Goal: Transaction & Acquisition: Purchase product/service

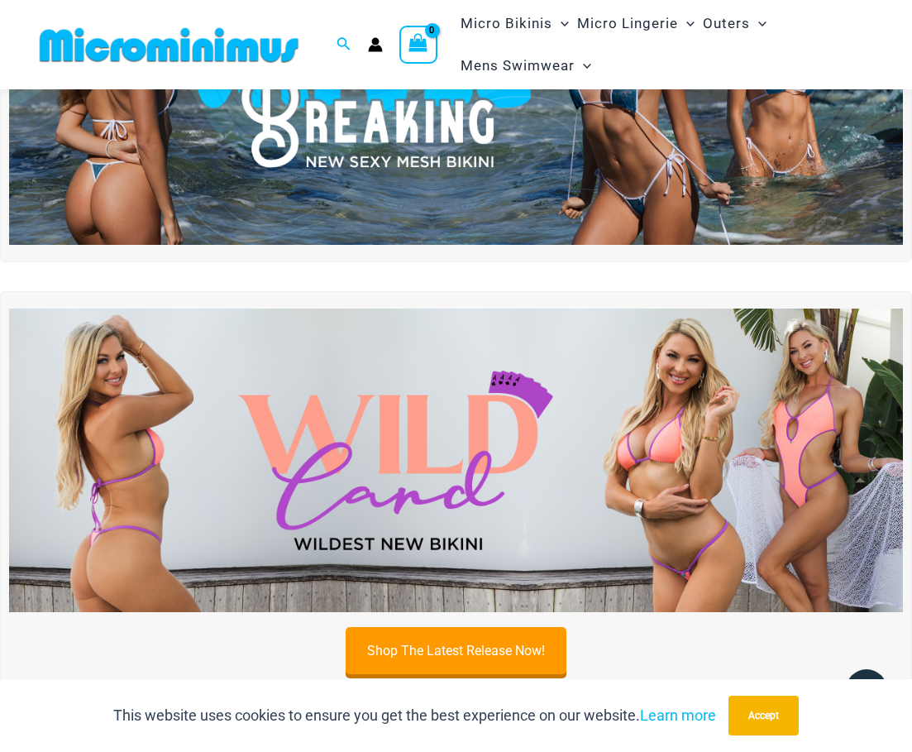
scroll to position [448, 0]
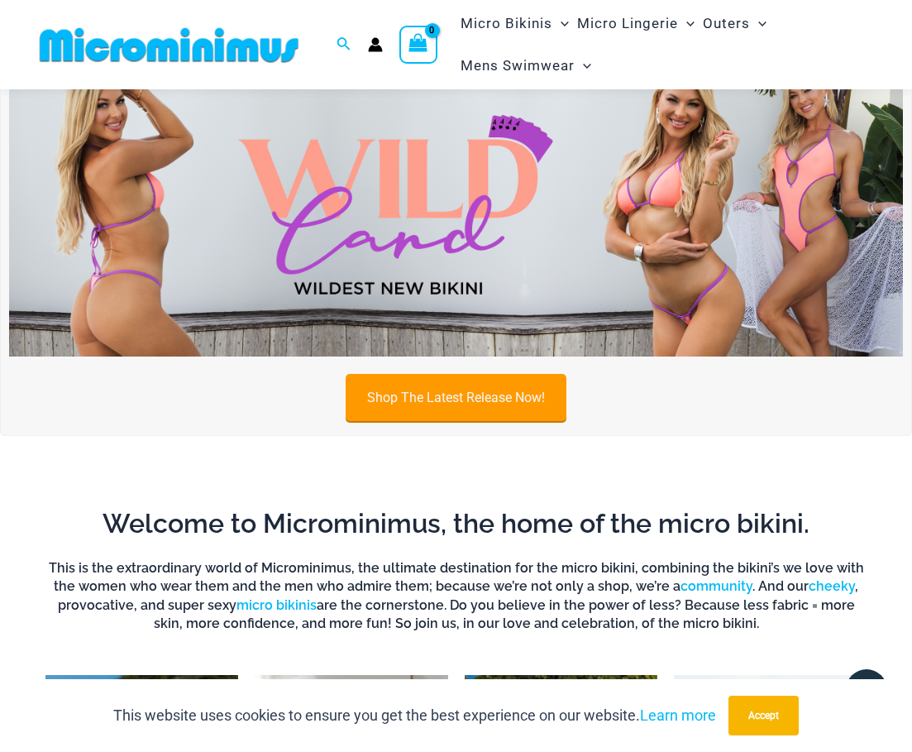
click at [521, 409] on link "Shop The Latest Release Now!" at bounding box center [456, 397] width 221 height 47
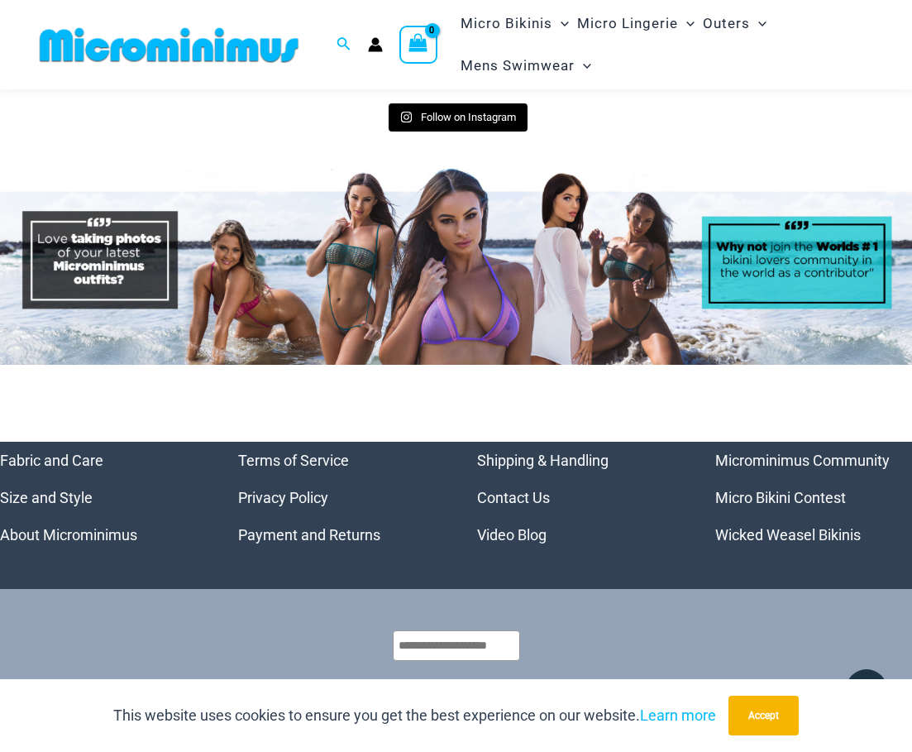
scroll to position [7113, 0]
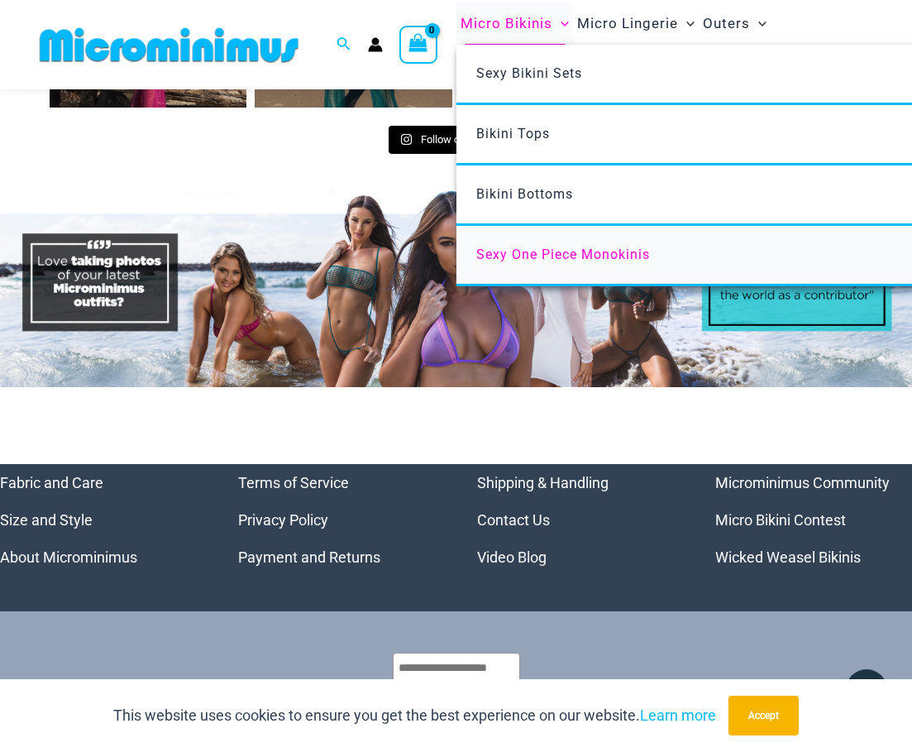
click at [510, 255] on span "Sexy One Piece Monokinis" at bounding box center [563, 255] width 174 height 16
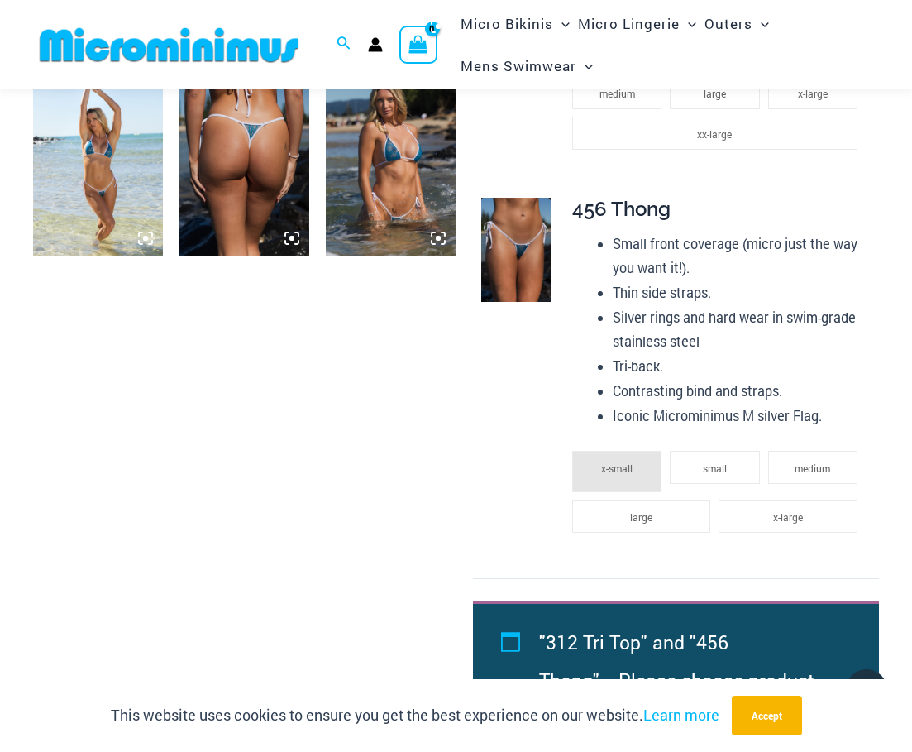
scroll to position [1324, 0]
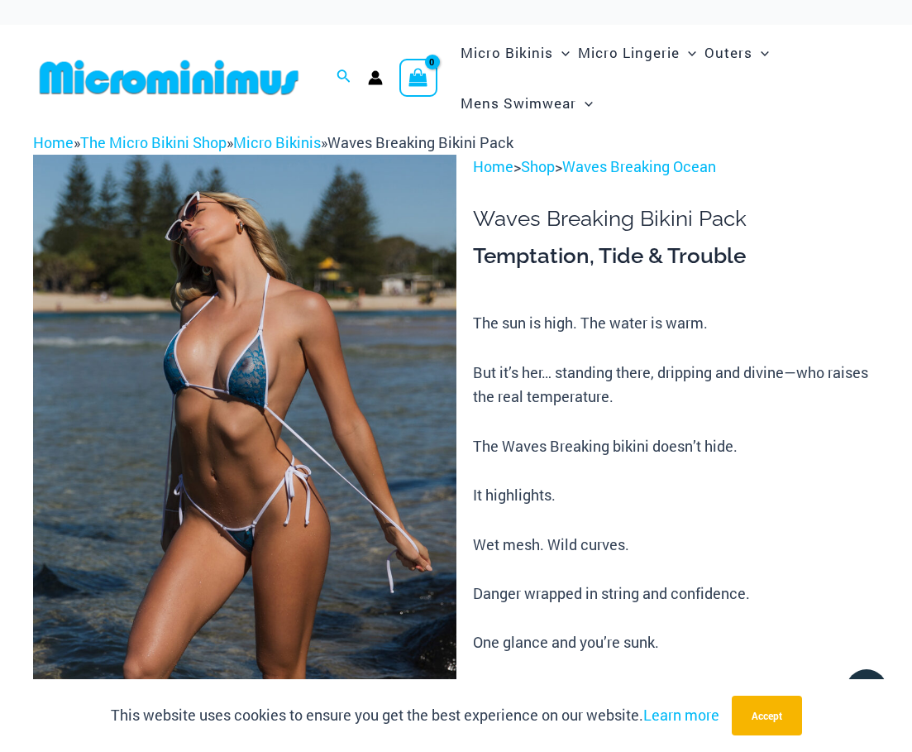
click at [253, 332] on img at bounding box center [245, 472] width 424 height 634
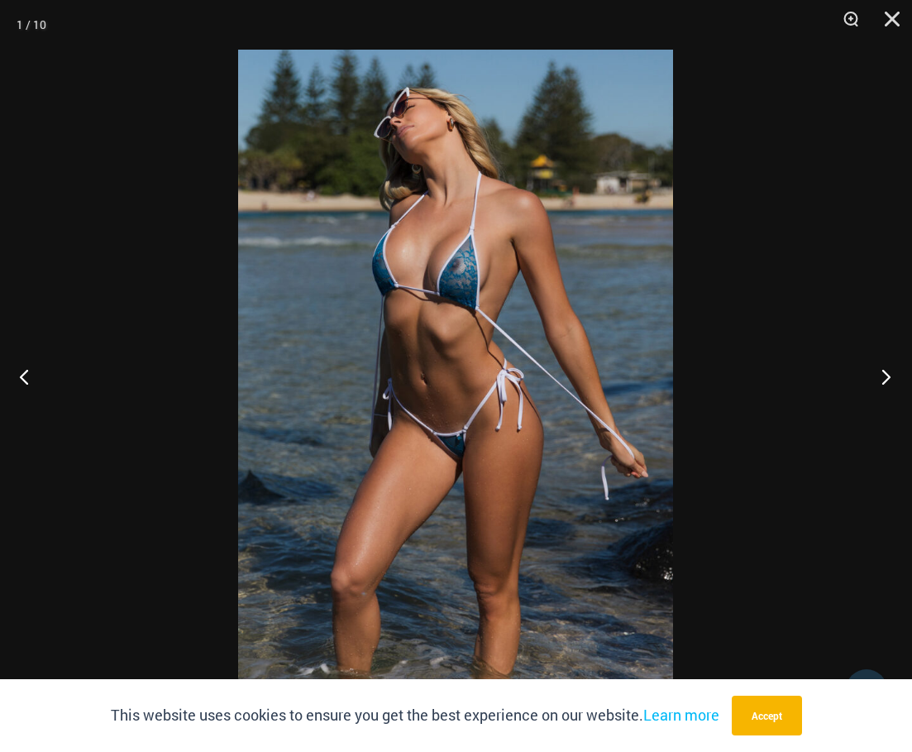
click at [878, 379] on button "Next" at bounding box center [881, 376] width 62 height 83
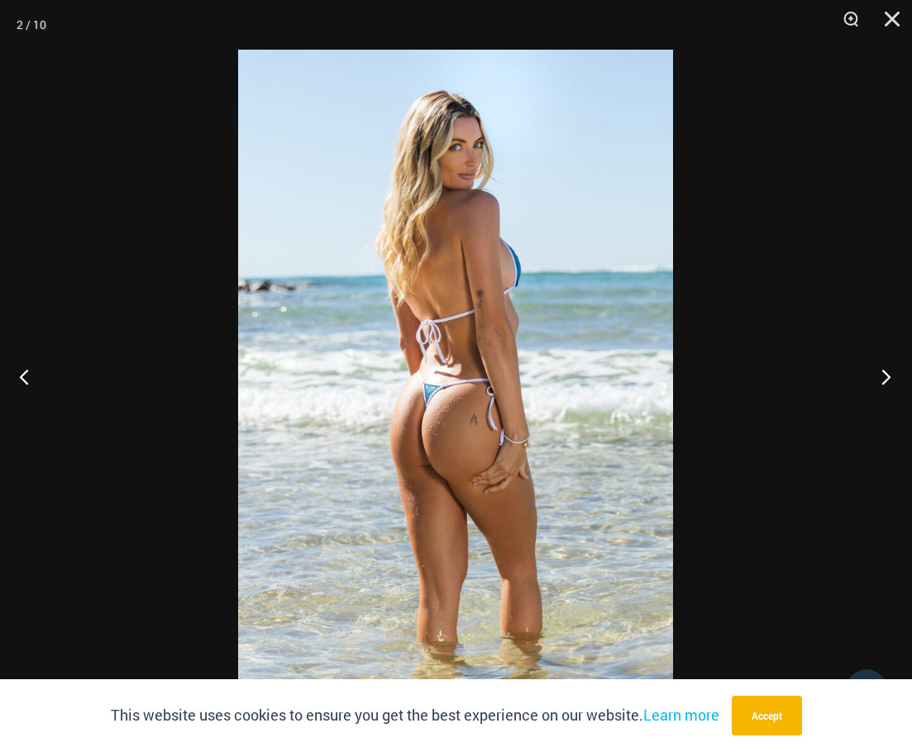
click at [878, 379] on button "Next" at bounding box center [881, 376] width 62 height 83
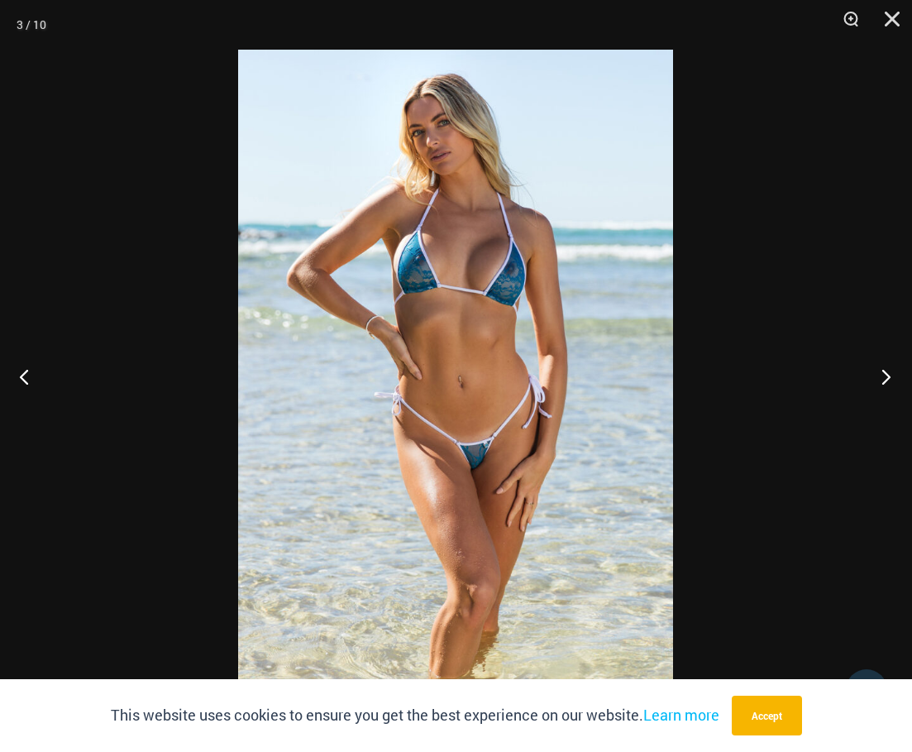
click at [878, 379] on button "Next" at bounding box center [881, 376] width 62 height 83
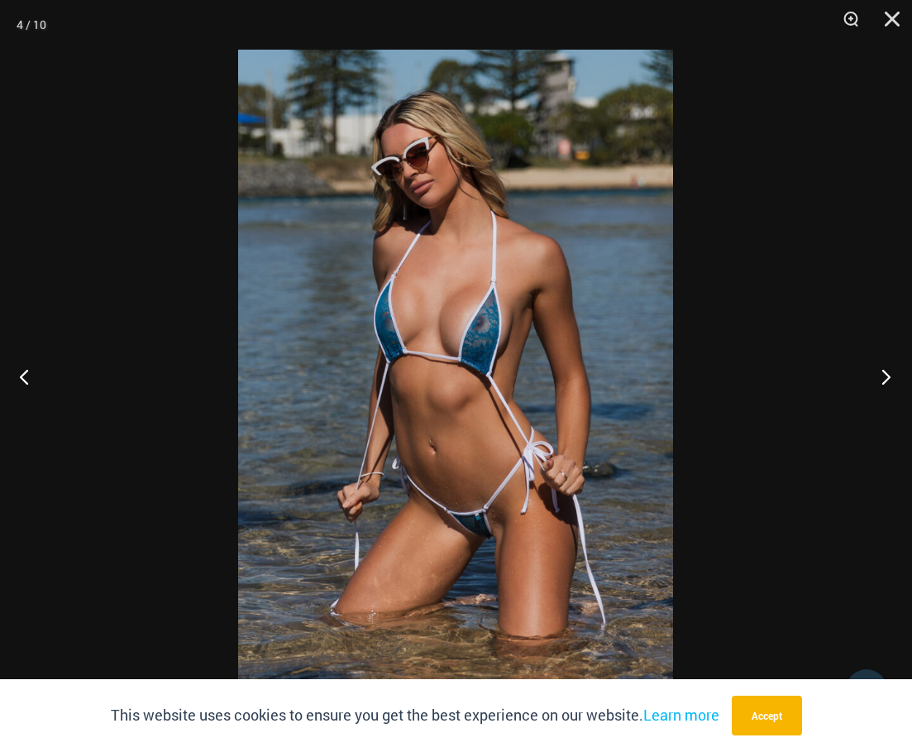
click at [878, 379] on button "Next" at bounding box center [881, 376] width 62 height 83
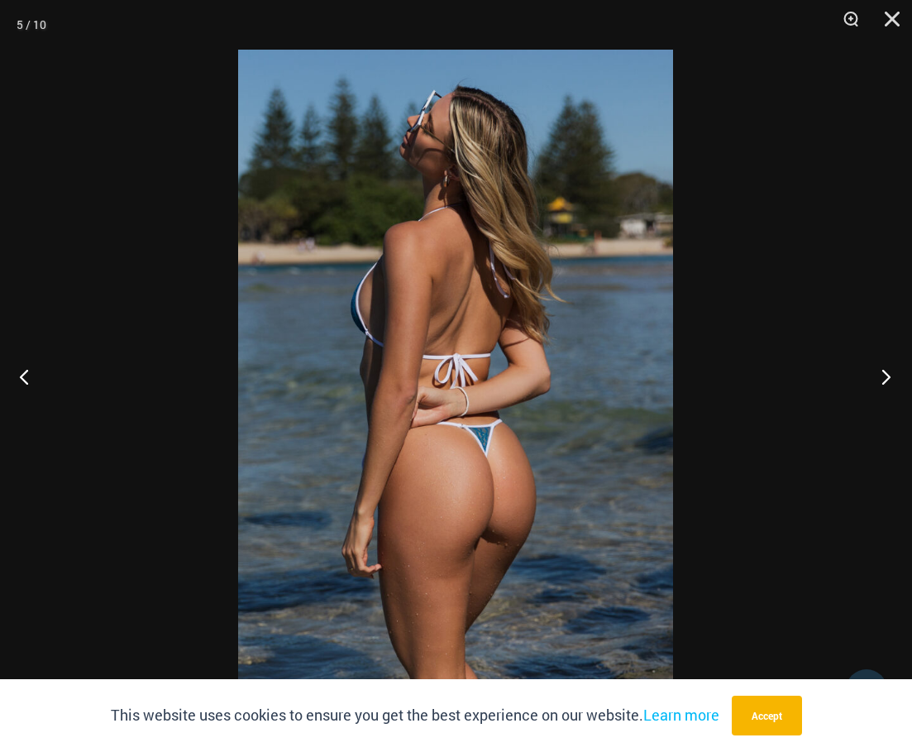
click at [878, 379] on button "Next" at bounding box center [881, 376] width 62 height 83
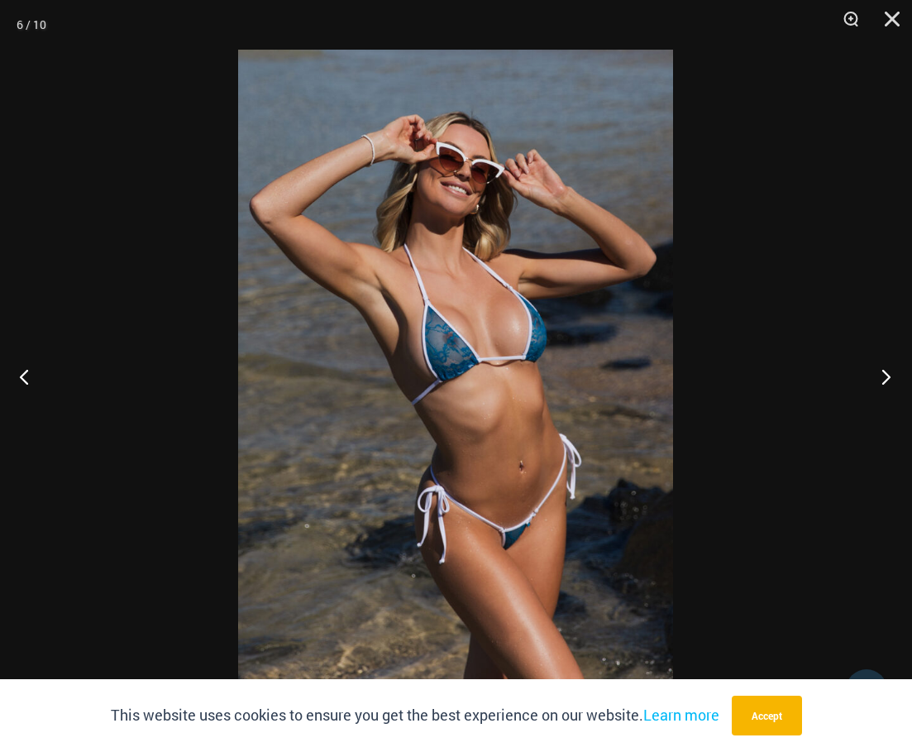
click at [881, 380] on button "Next" at bounding box center [881, 376] width 62 height 83
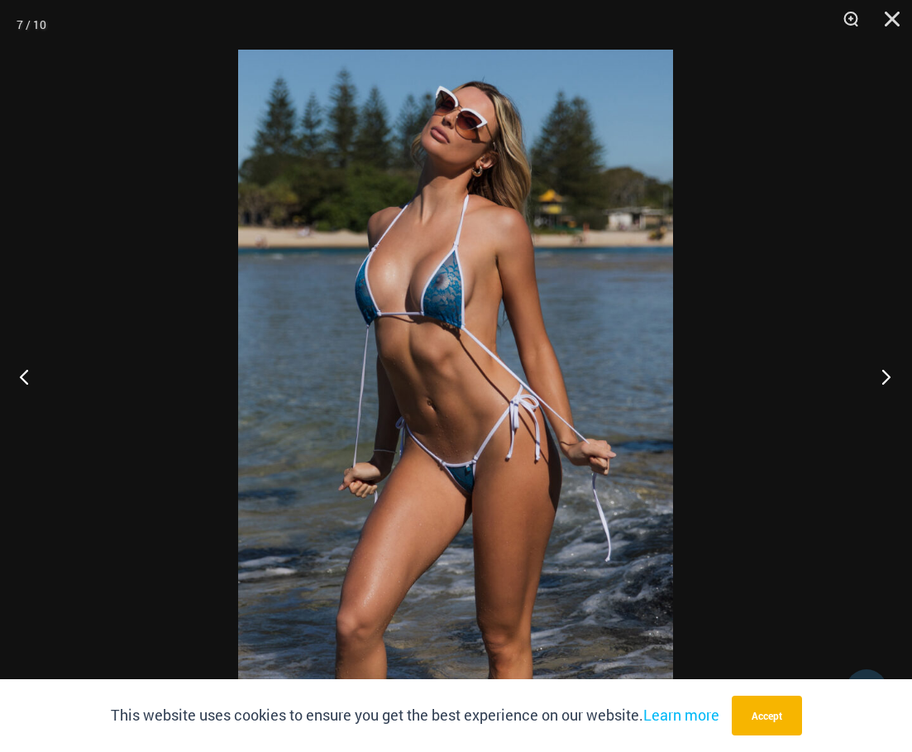
click at [881, 380] on button "Next" at bounding box center [881, 376] width 62 height 83
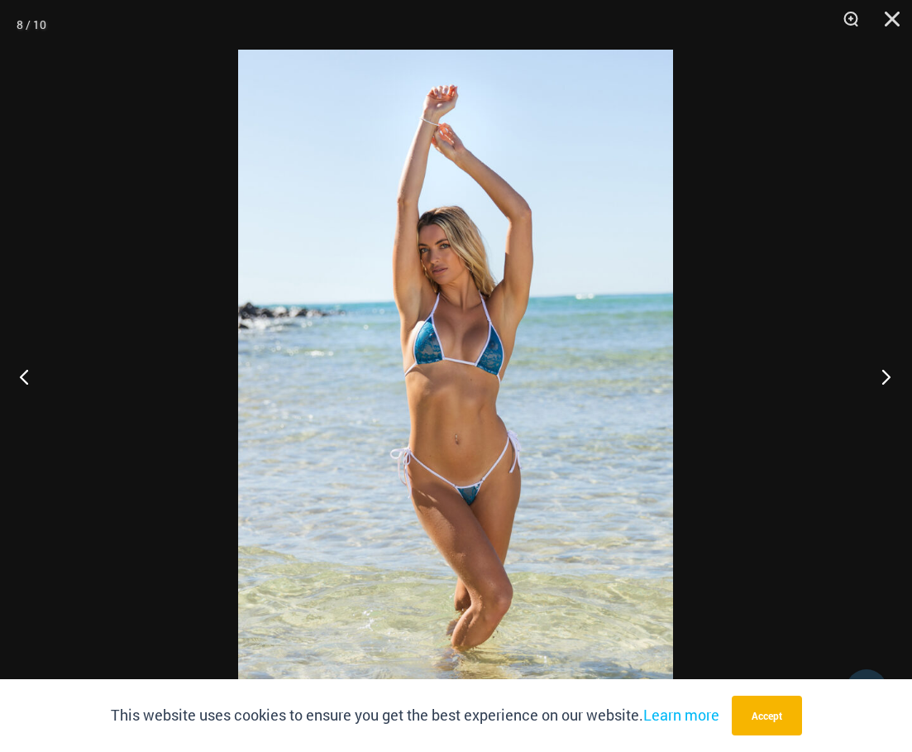
click at [881, 380] on button "Next" at bounding box center [881, 376] width 62 height 83
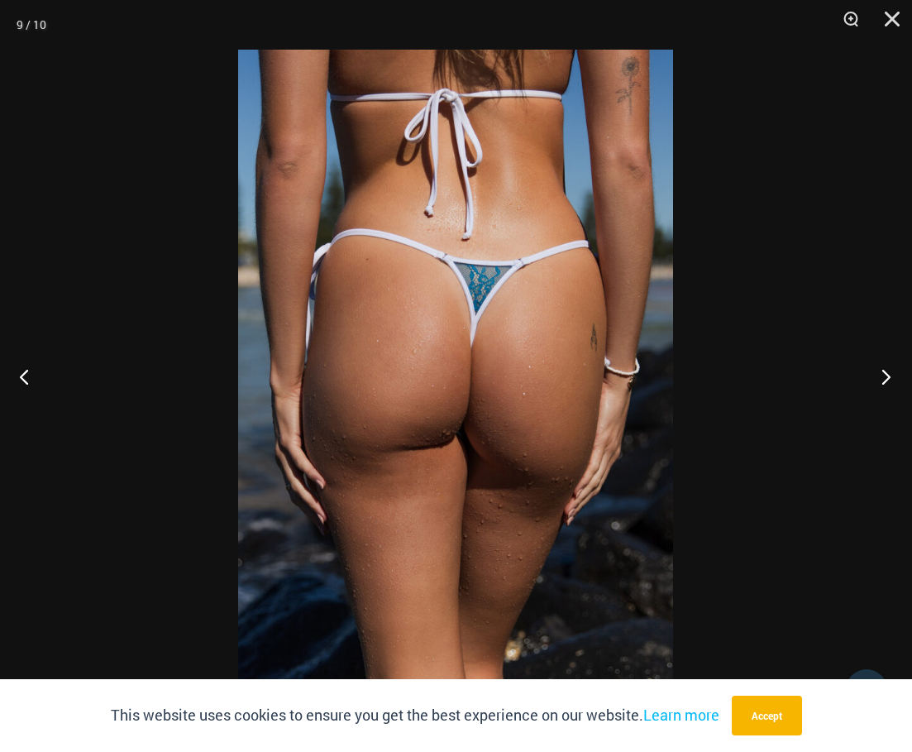
click at [881, 380] on button "Next" at bounding box center [881, 376] width 62 height 83
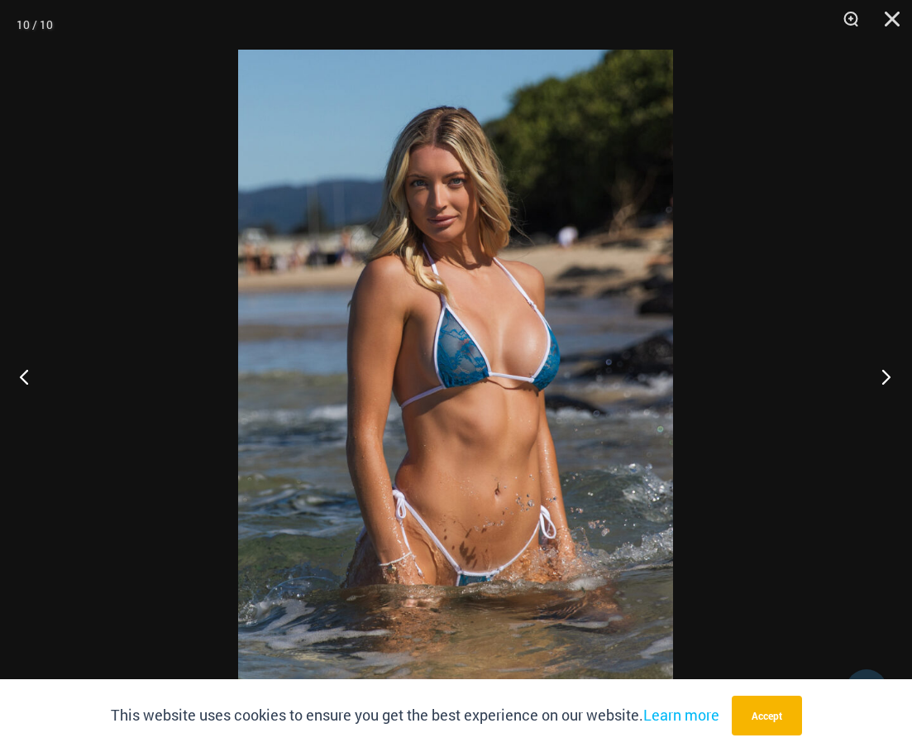
click at [888, 376] on button "Next" at bounding box center [881, 376] width 62 height 83
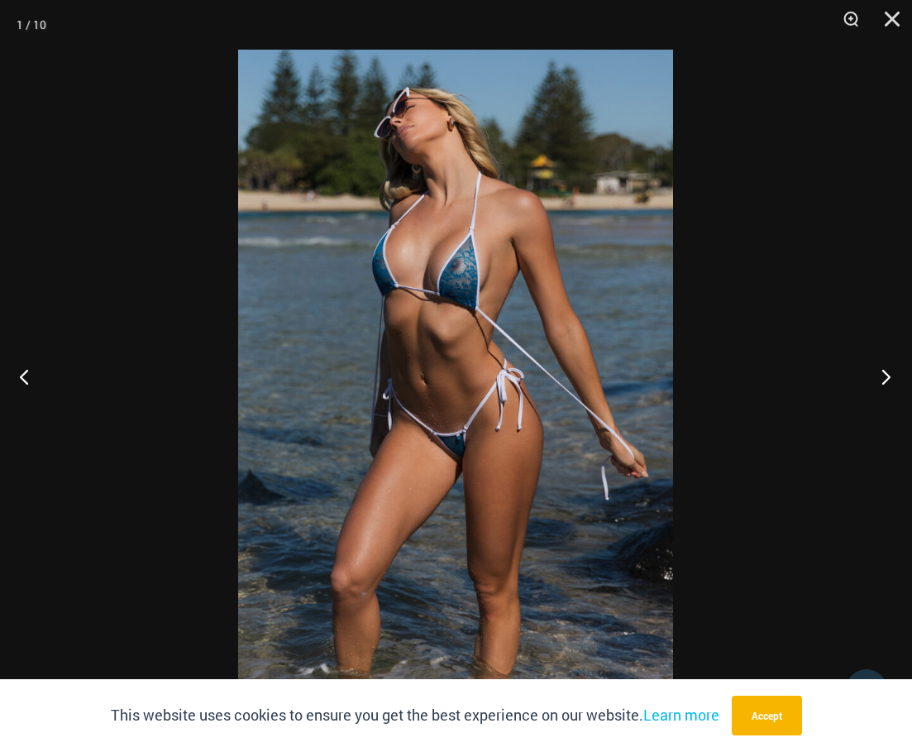
click at [888, 376] on button "Next" at bounding box center [881, 376] width 62 height 83
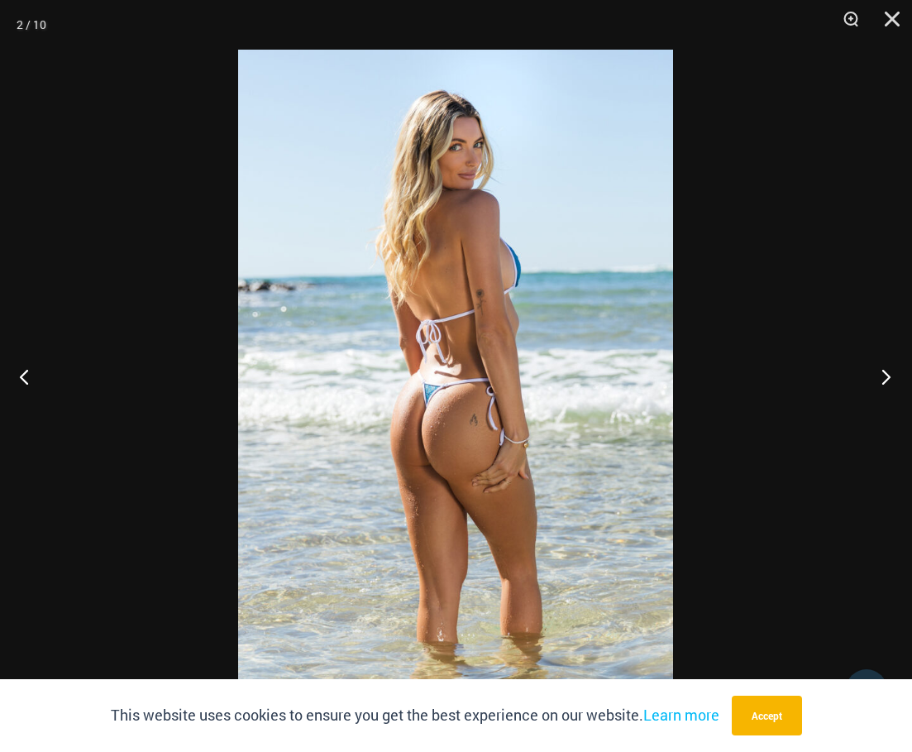
click at [888, 376] on button "Next" at bounding box center [881, 376] width 62 height 83
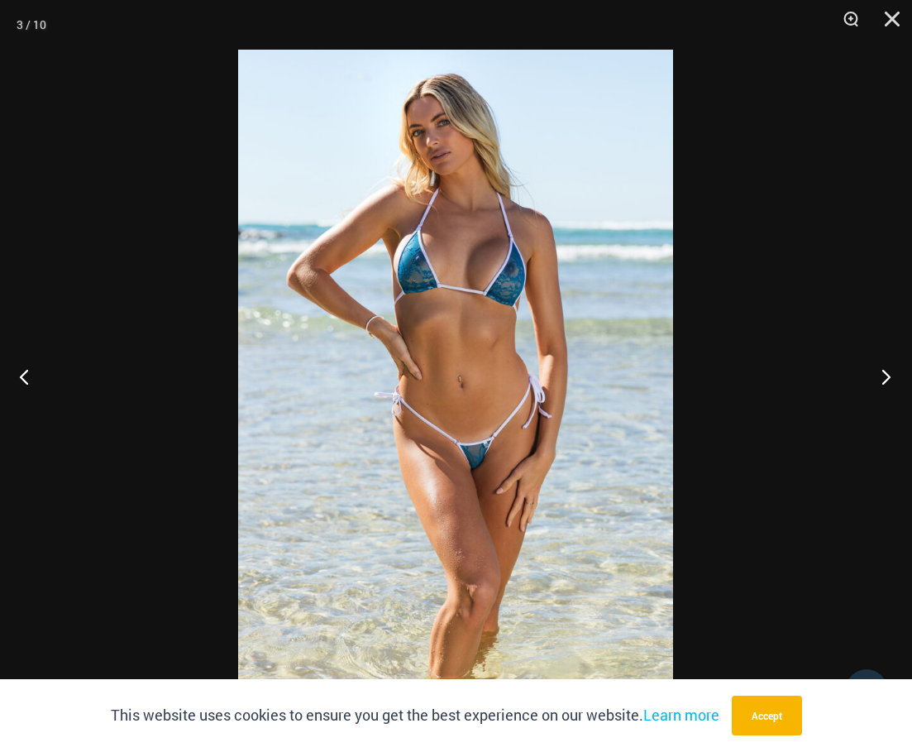
click at [888, 376] on button "Next" at bounding box center [881, 376] width 62 height 83
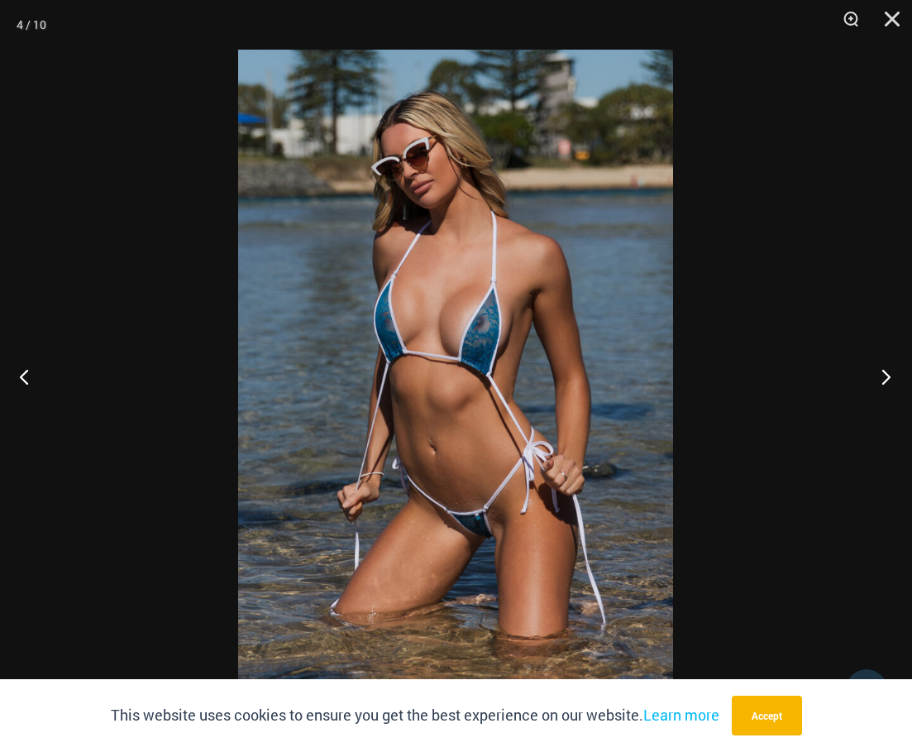
click at [888, 376] on button "Next" at bounding box center [881, 376] width 62 height 83
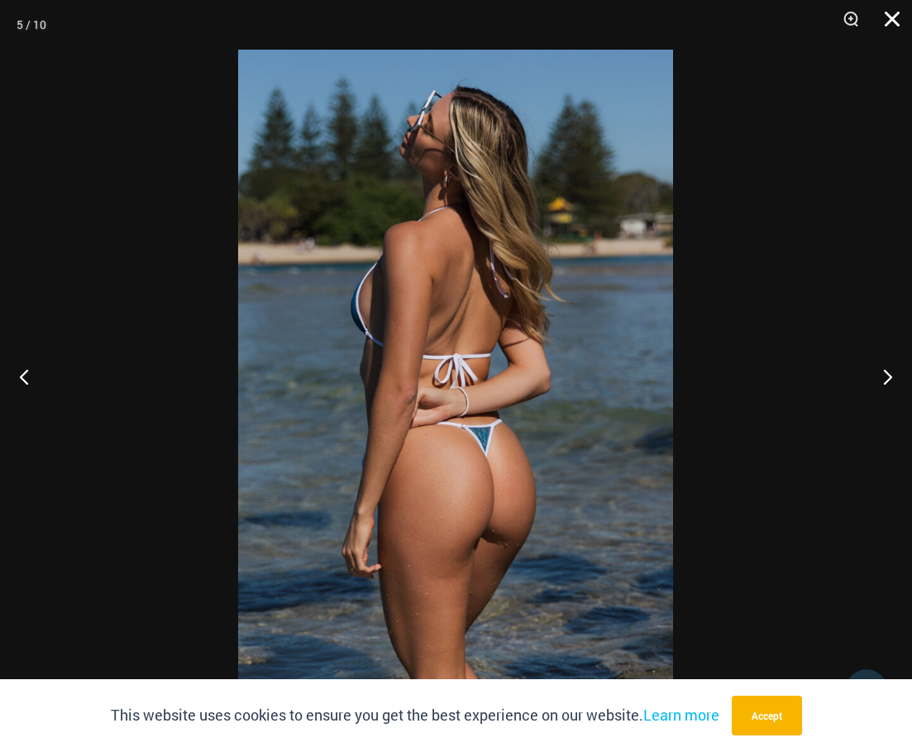
click at [895, 19] on button "Close" at bounding box center [886, 25] width 41 height 50
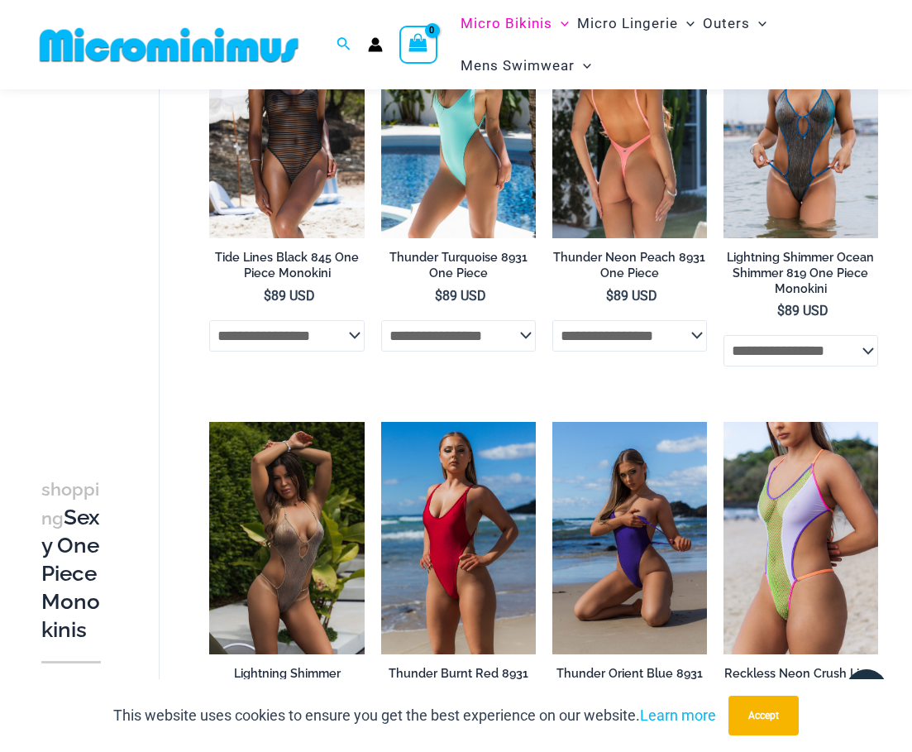
scroll to position [1921, 0]
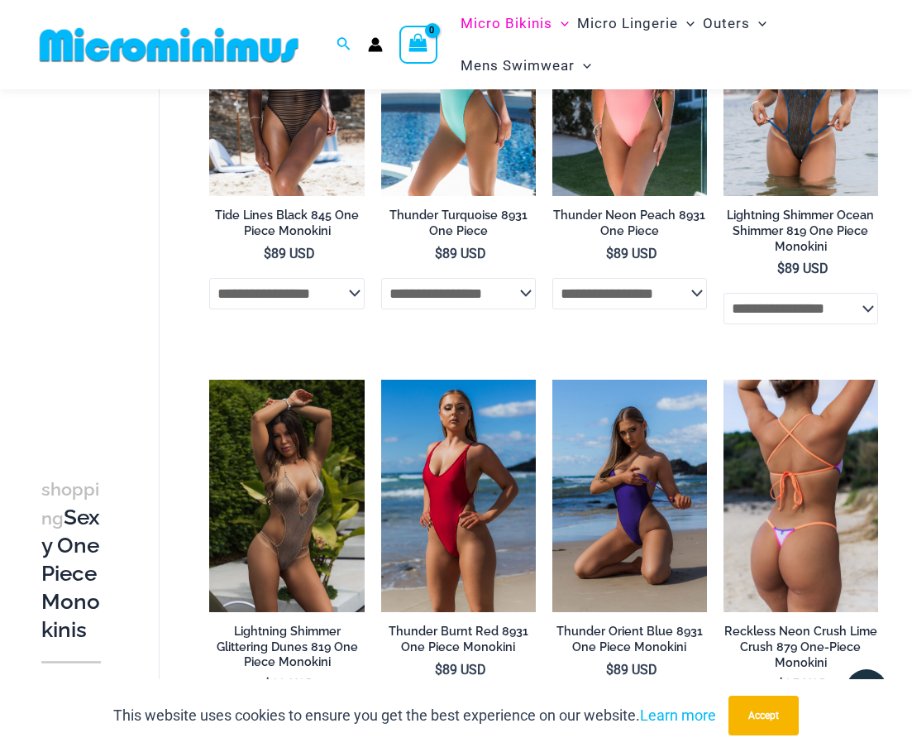
click at [834, 407] on img at bounding box center [801, 496] width 155 height 232
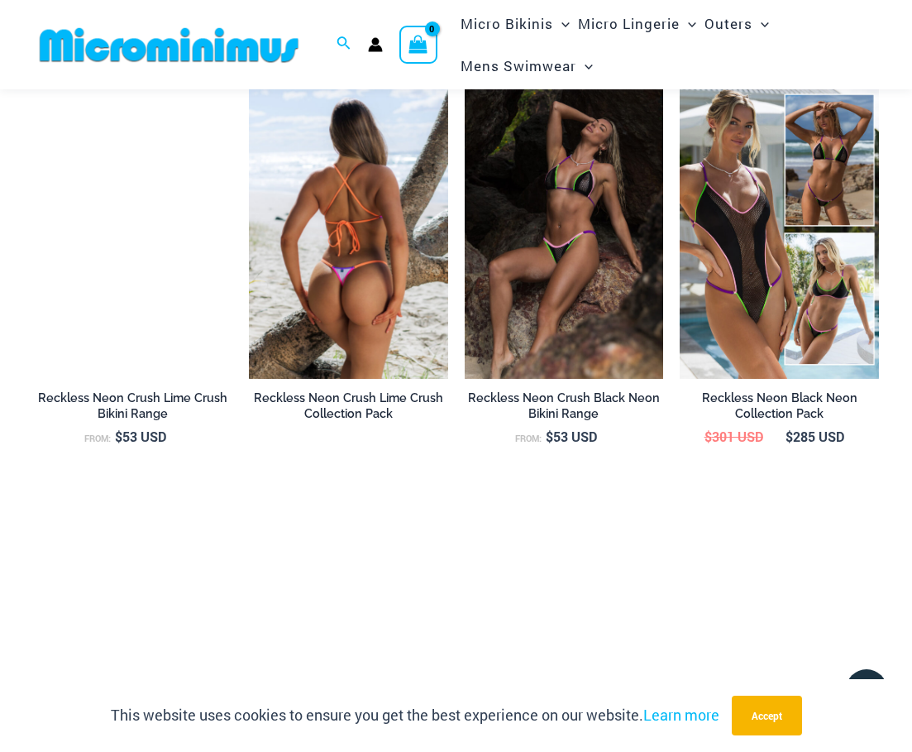
scroll to position [1619, 0]
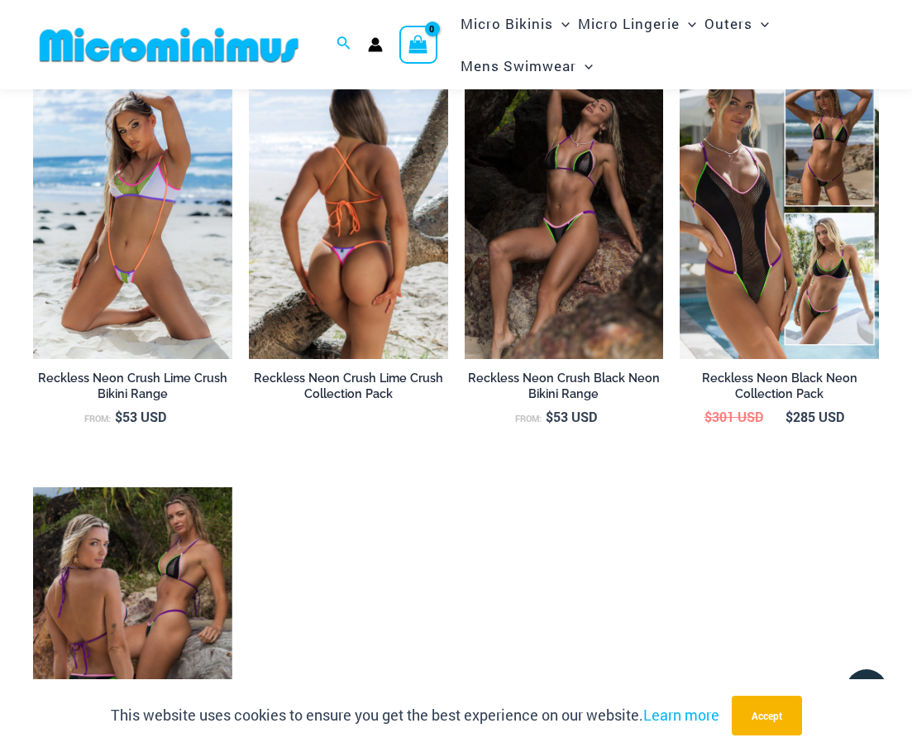
click at [323, 260] on img at bounding box center [348, 209] width 199 height 299
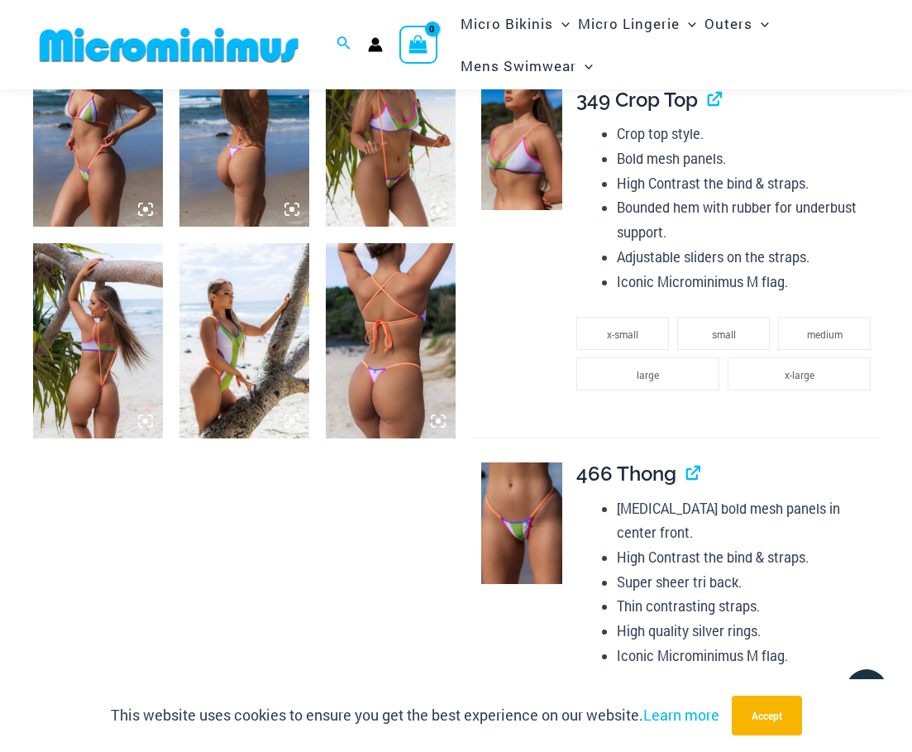
scroll to position [1037, 0]
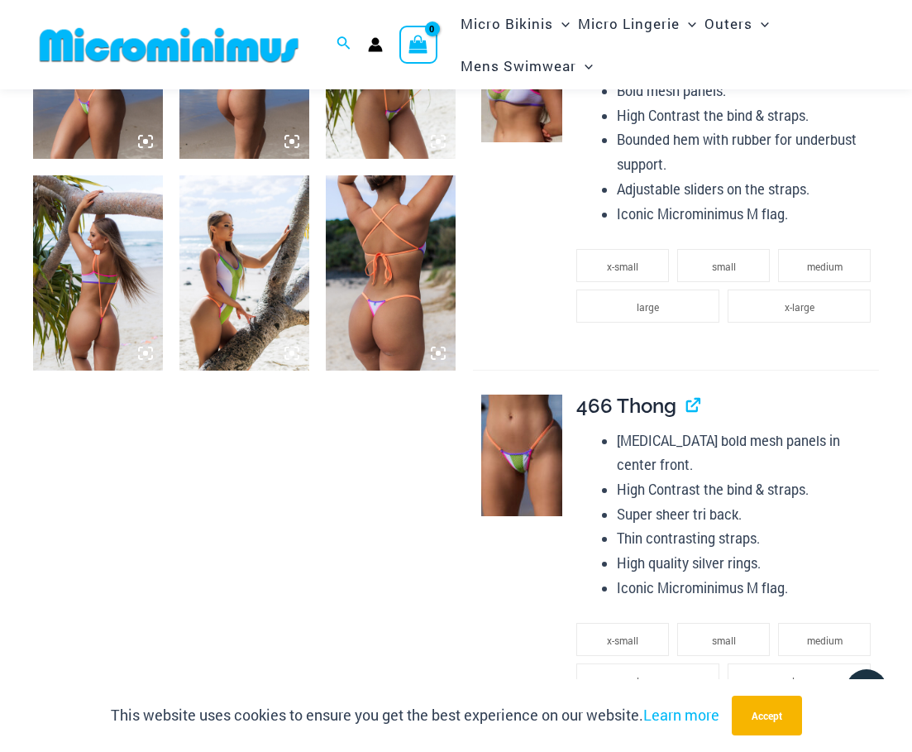
click at [376, 294] on img at bounding box center [391, 272] width 130 height 195
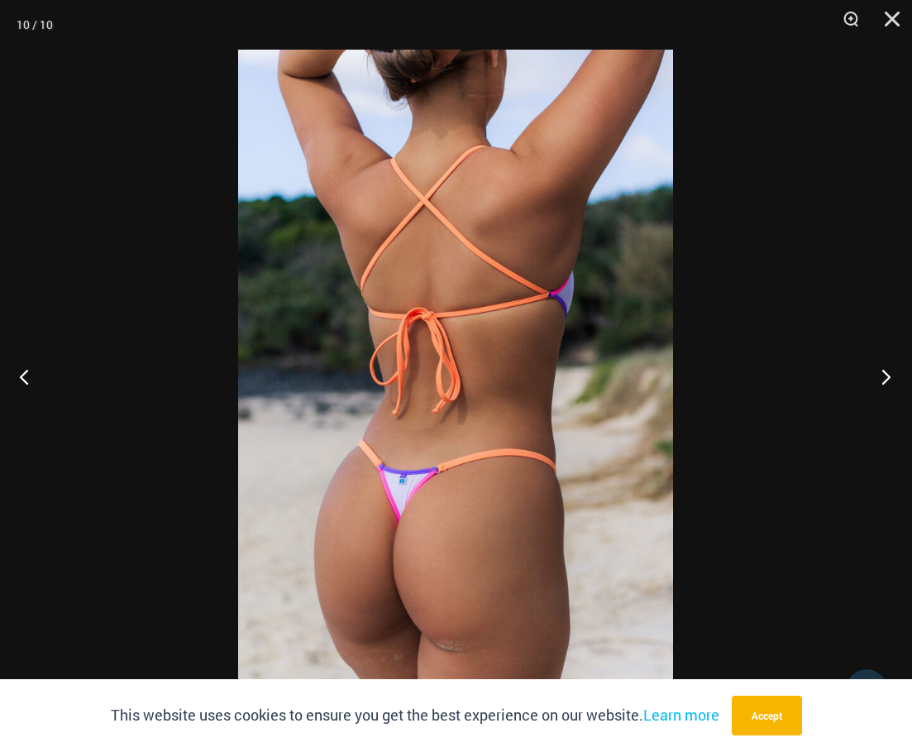
click at [880, 376] on button "Next" at bounding box center [881, 376] width 62 height 83
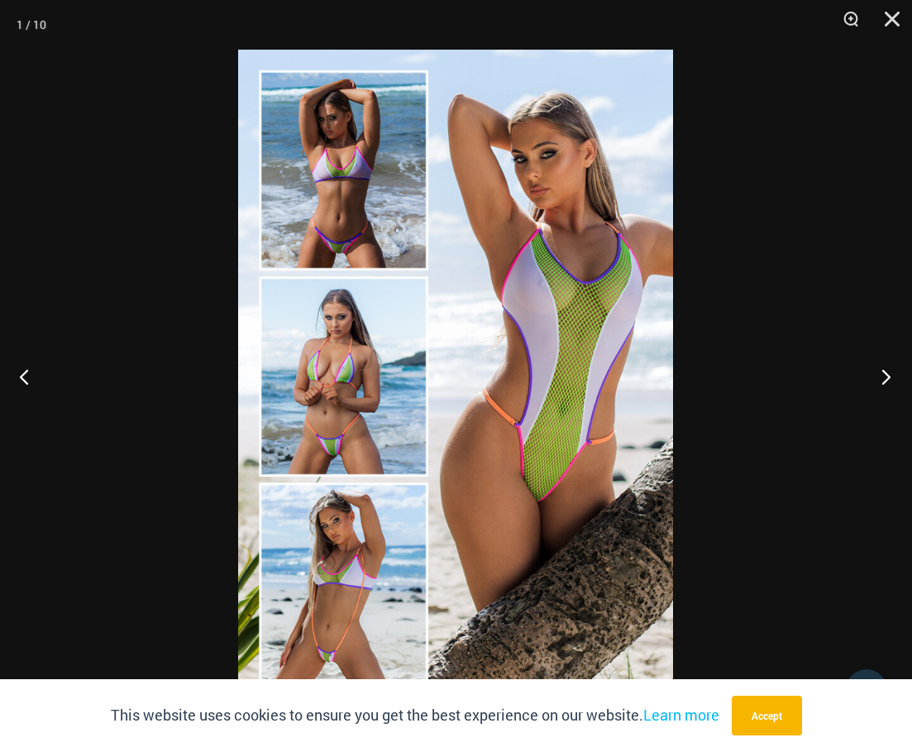
click at [880, 376] on button "Next" at bounding box center [881, 376] width 62 height 83
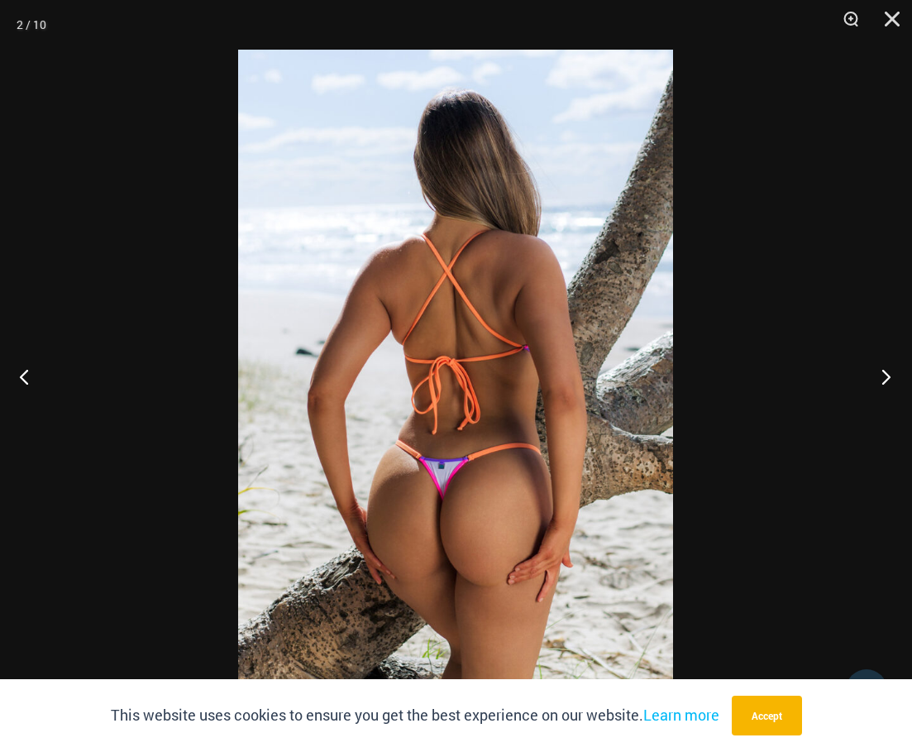
click at [880, 376] on button "Next" at bounding box center [881, 376] width 62 height 83
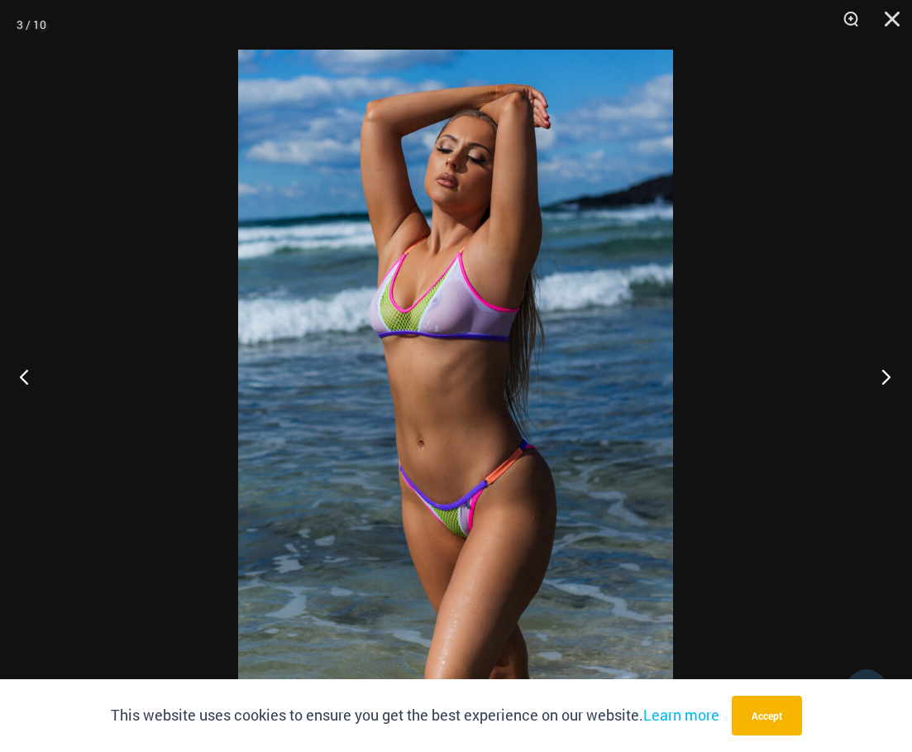
click at [880, 376] on button "Next" at bounding box center [881, 376] width 62 height 83
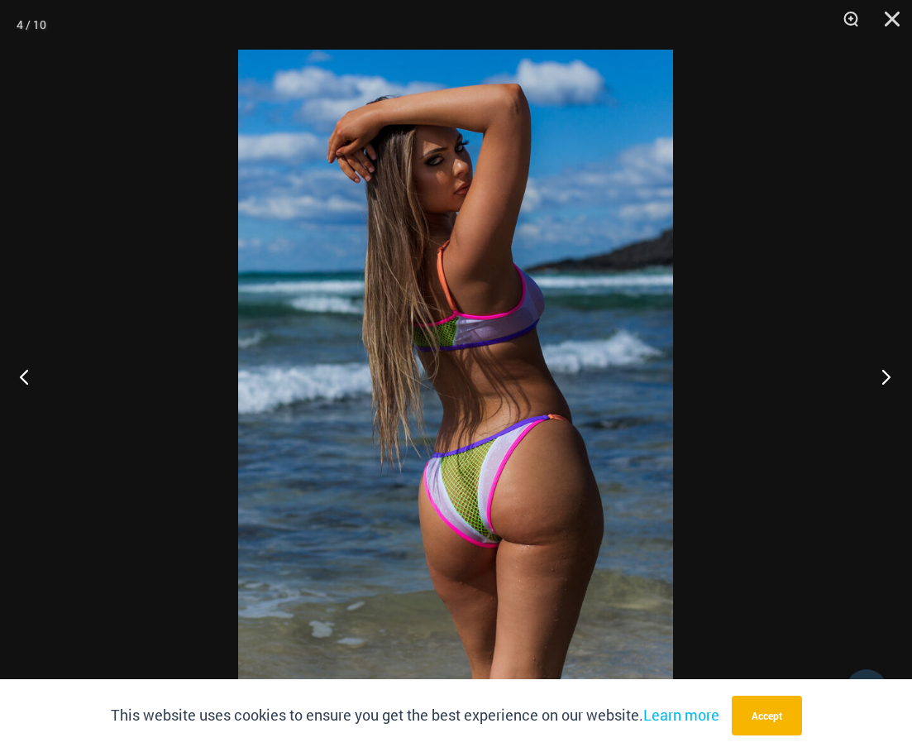
click at [888, 377] on button "Next" at bounding box center [881, 376] width 62 height 83
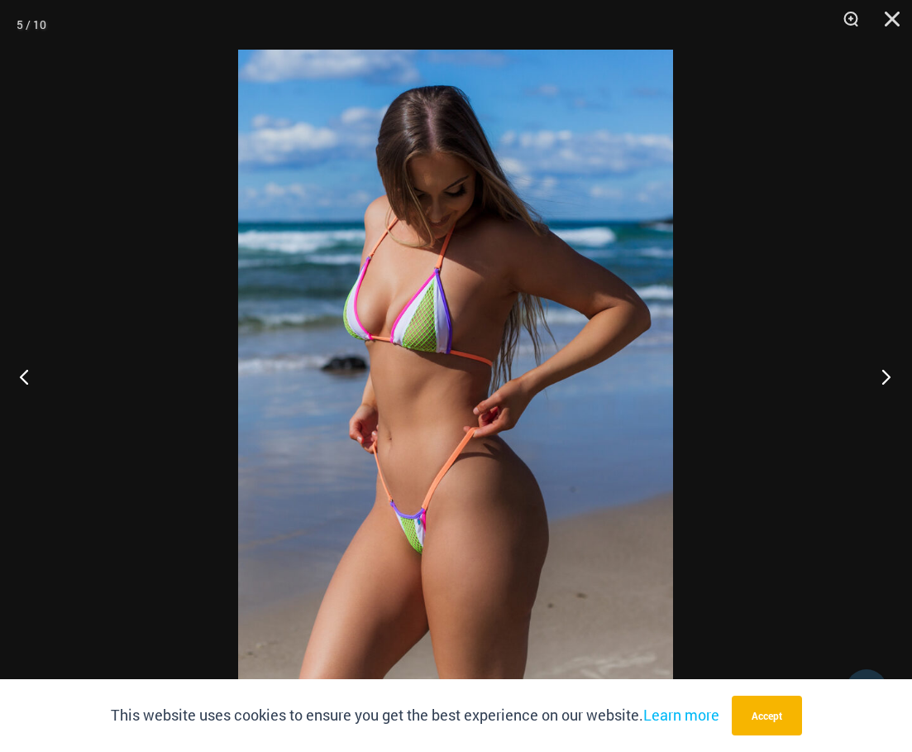
click at [888, 378] on button "Next" at bounding box center [881, 376] width 62 height 83
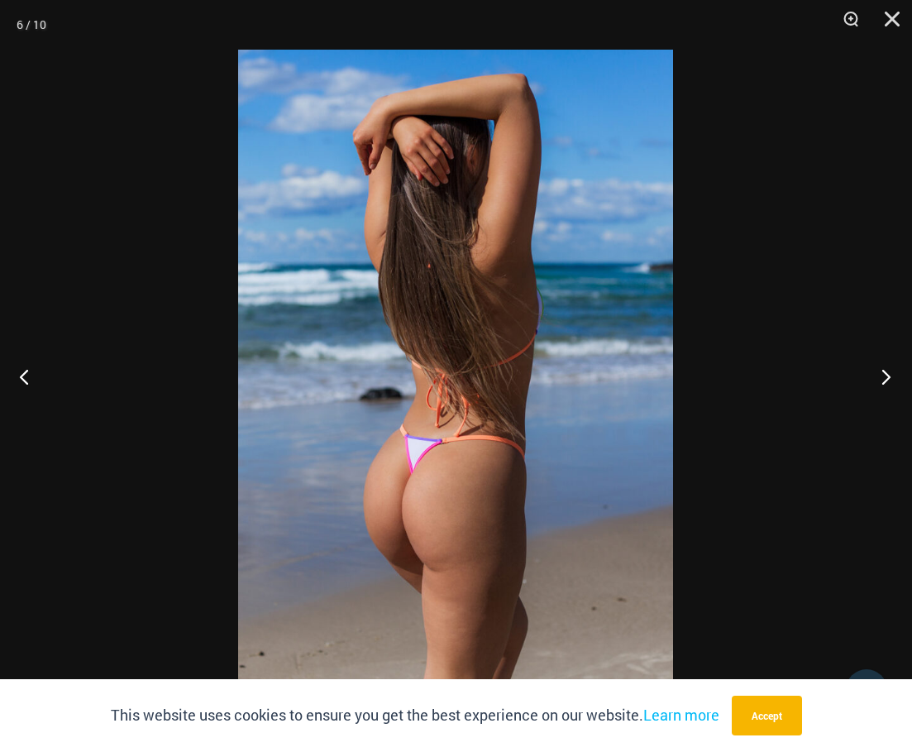
click at [888, 378] on button "Next" at bounding box center [881, 376] width 62 height 83
